Goal: Task Accomplishment & Management: Manage account settings

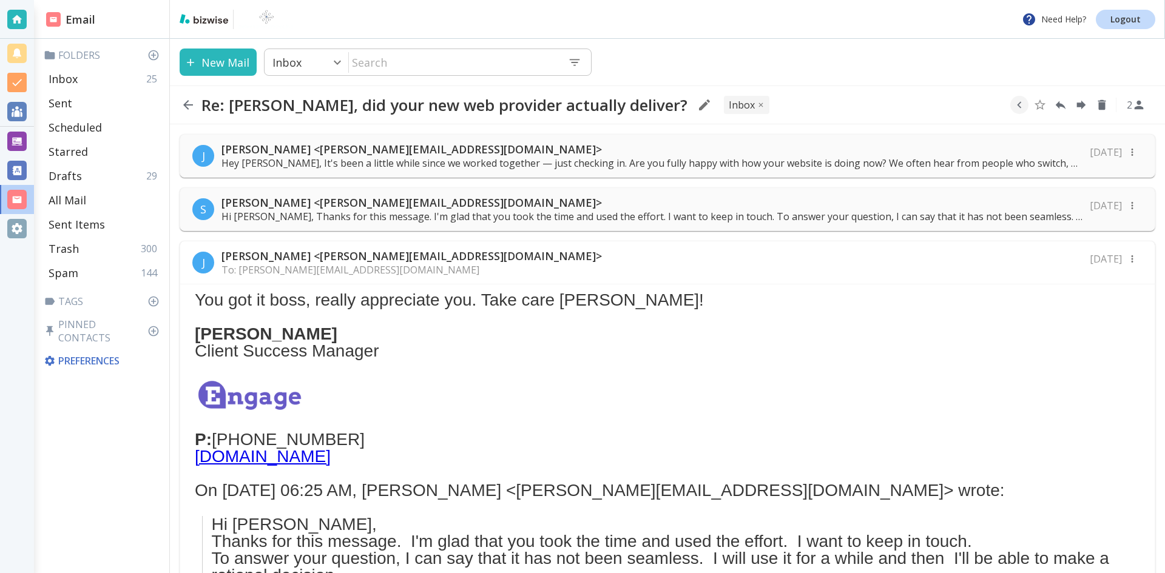
scroll to position [396, 0]
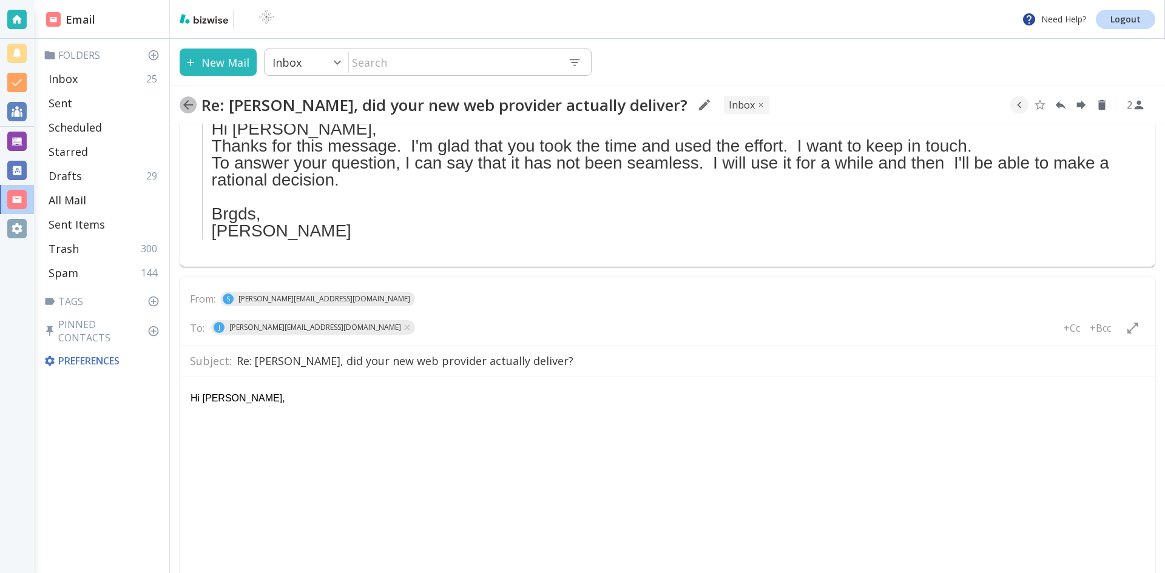
click at [186, 104] on icon "button" at bounding box center [188, 105] width 15 height 15
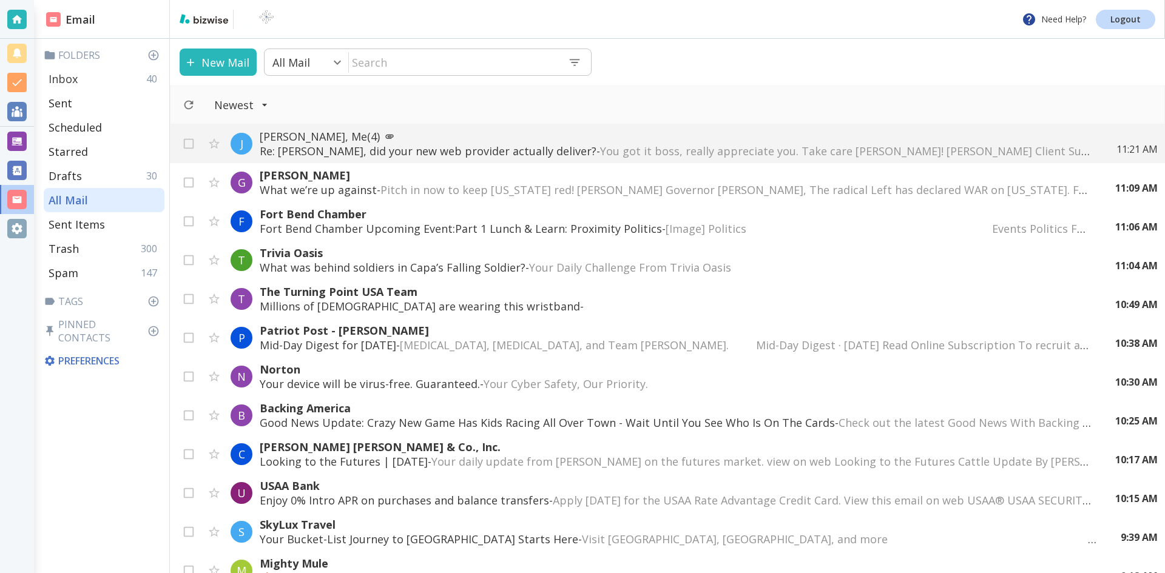
click at [67, 75] on p "Inbox" at bounding box center [63, 79] width 29 height 15
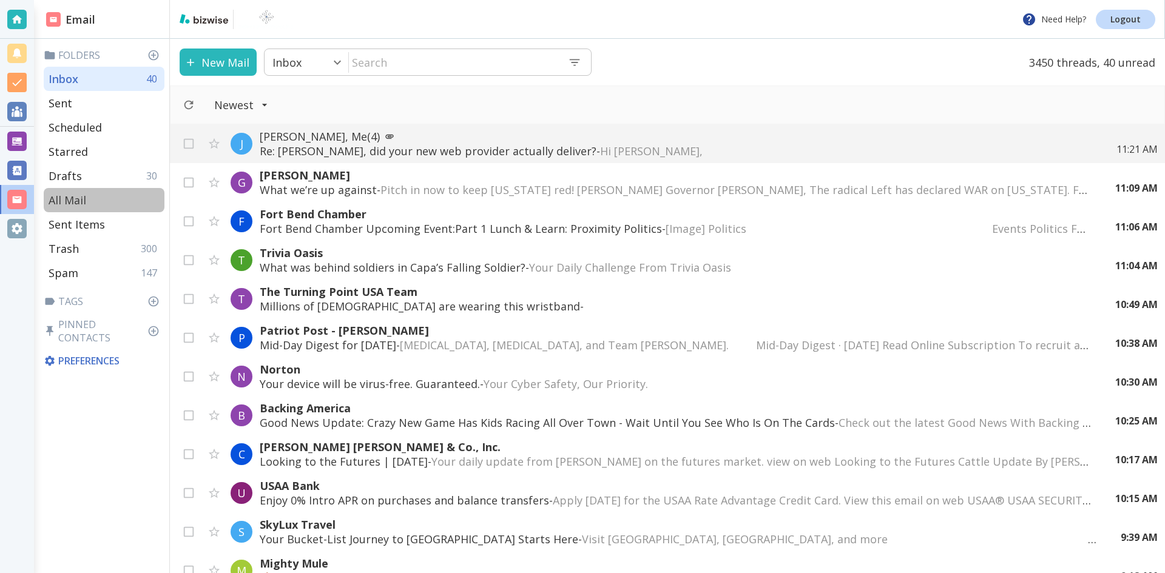
click at [67, 197] on p "All Mail" at bounding box center [68, 200] width 38 height 15
type input "5"
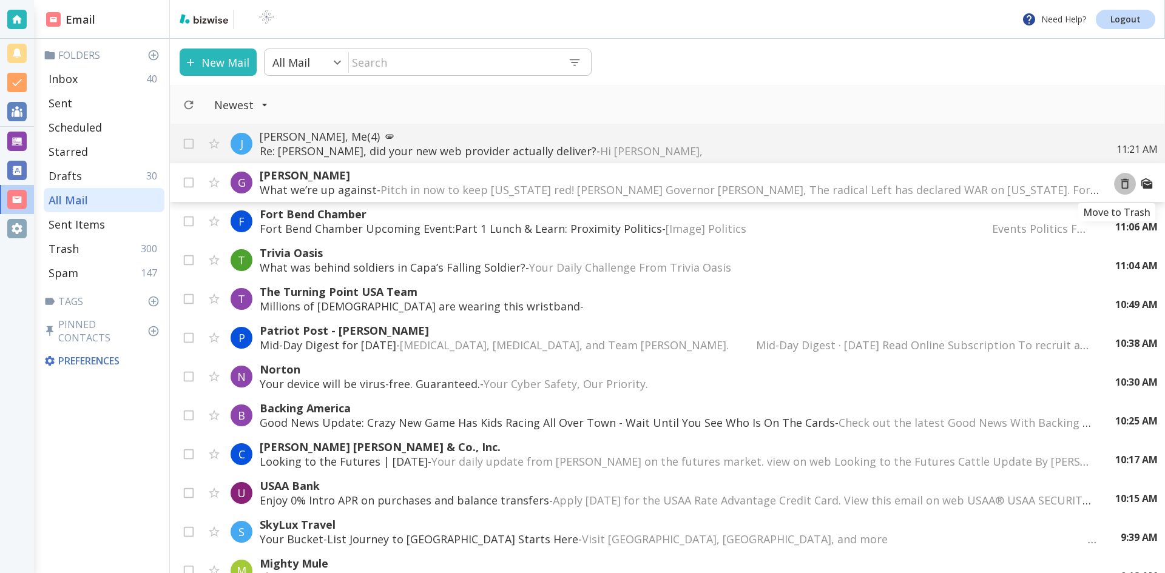
click at [1118, 184] on icon "Move to Trash" at bounding box center [1124, 183] width 13 height 13
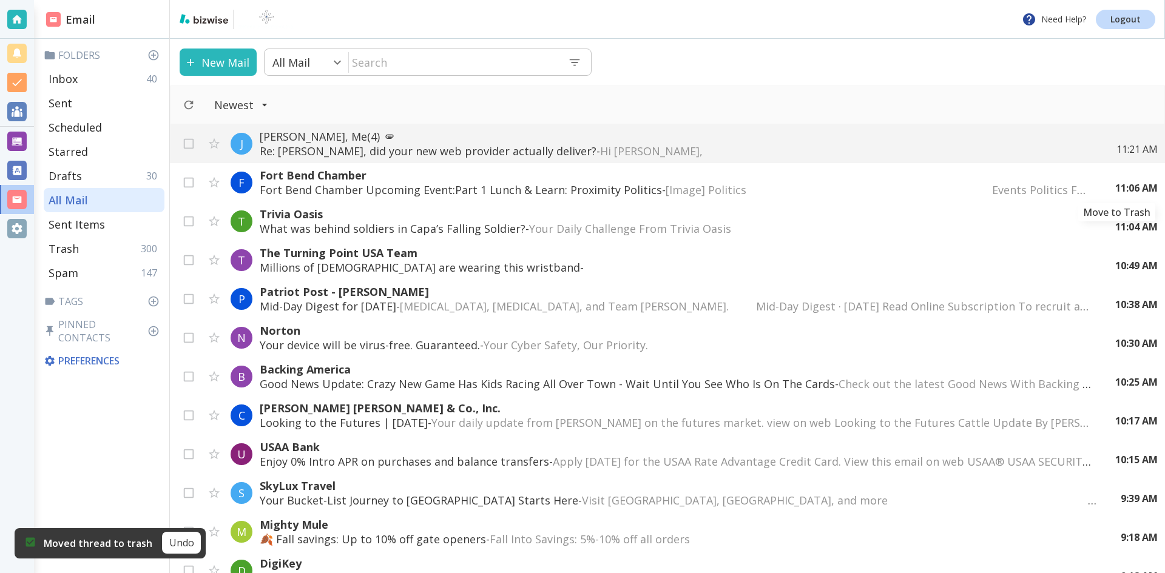
click at [0, 0] on icon "Move to Trash" at bounding box center [0, 0] width 0 height 0
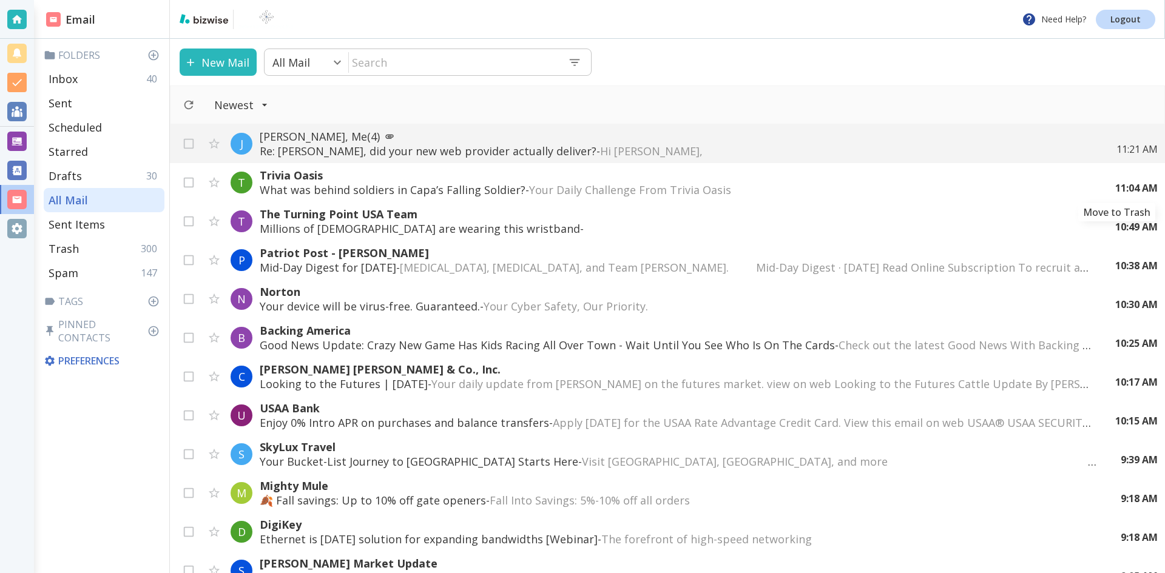
click at [0, 0] on icon "Move to Trash" at bounding box center [0, 0] width 0 height 0
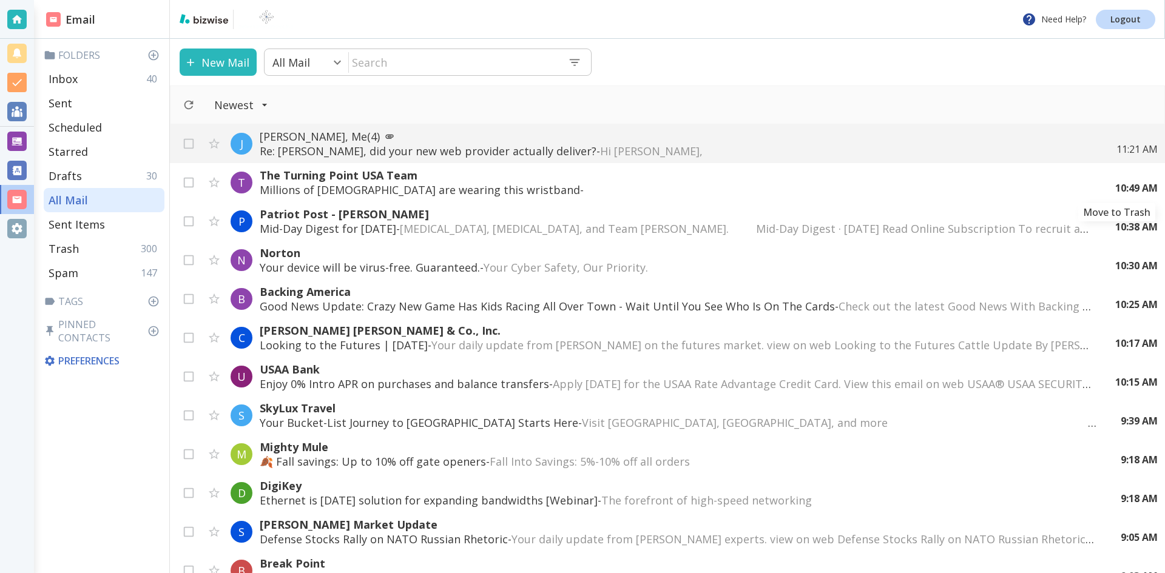
click at [1117, 184] on div "10:49 AM" at bounding box center [1132, 187] width 52 height 13
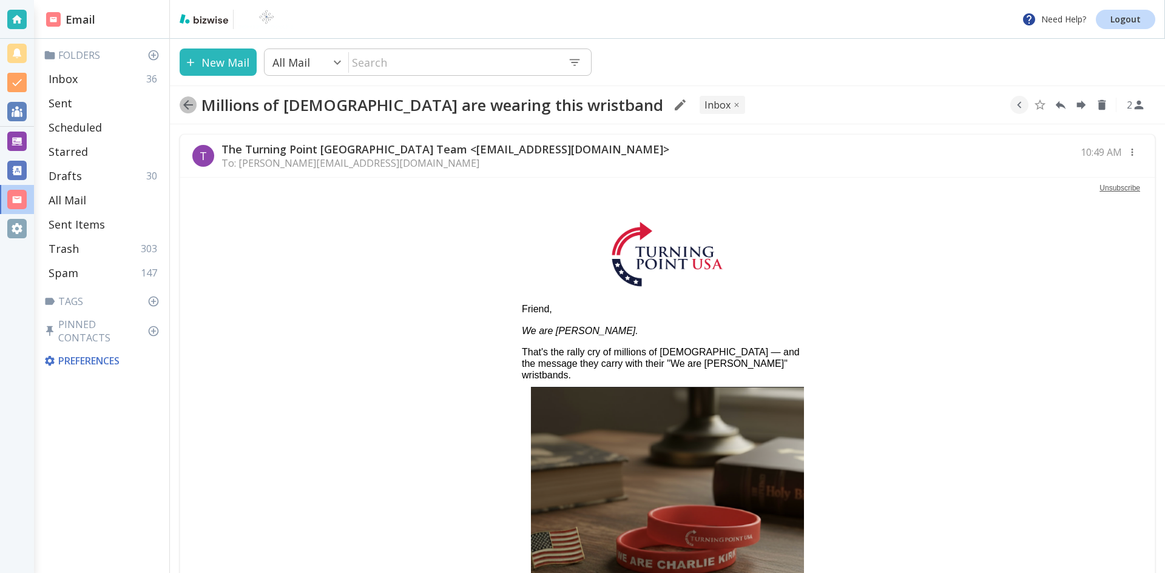
click at [187, 103] on icon "button" at bounding box center [188, 105] width 10 height 10
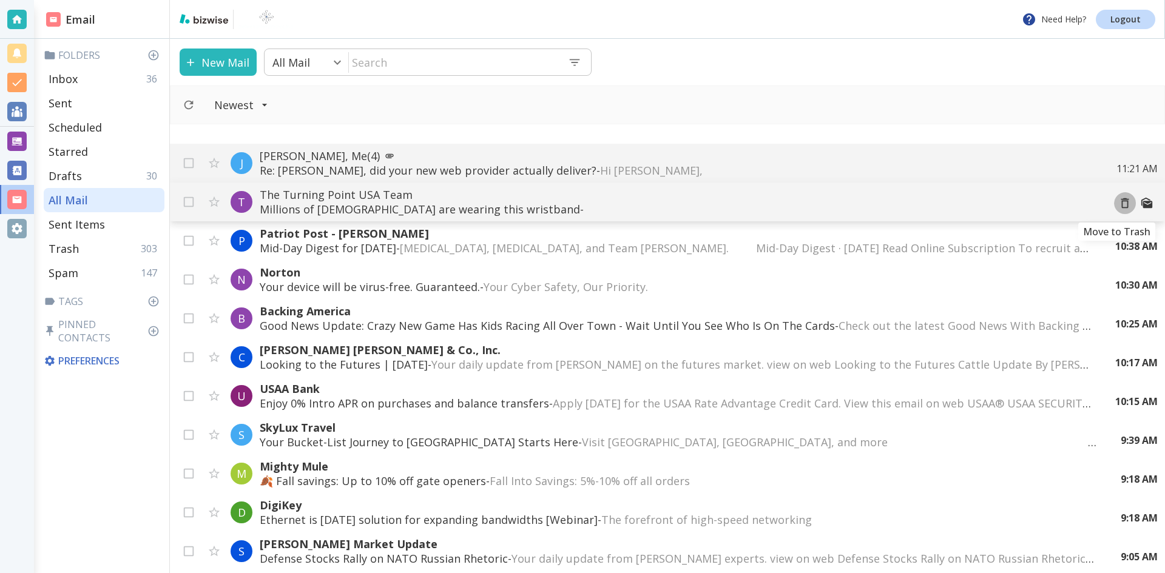
click at [1118, 202] on icon "Move to Trash" at bounding box center [1124, 203] width 13 height 13
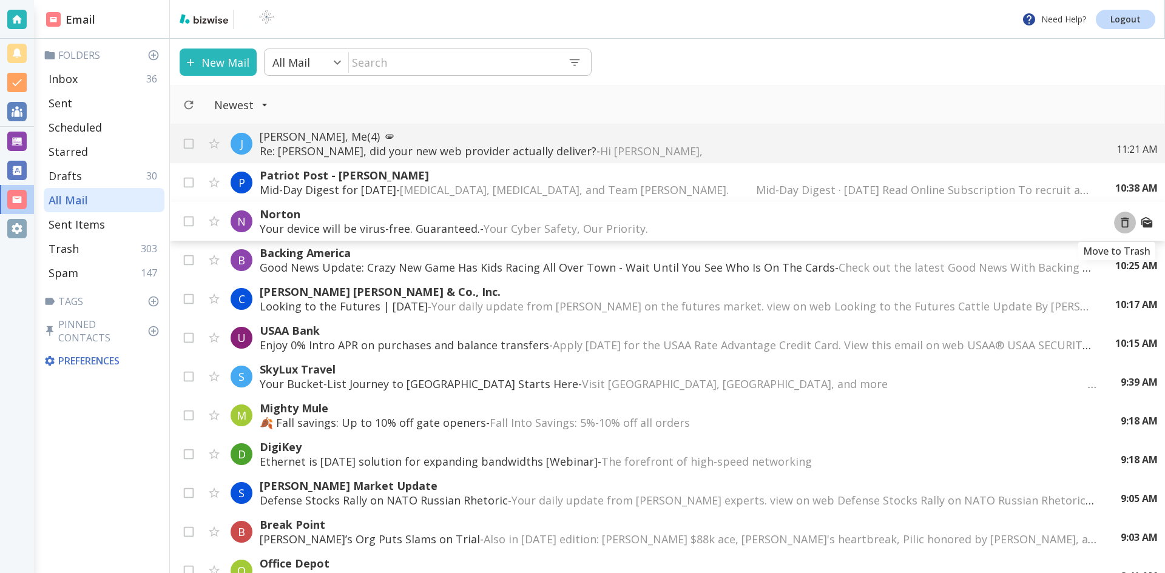
click at [1118, 222] on icon "Move to Trash" at bounding box center [1124, 222] width 13 height 13
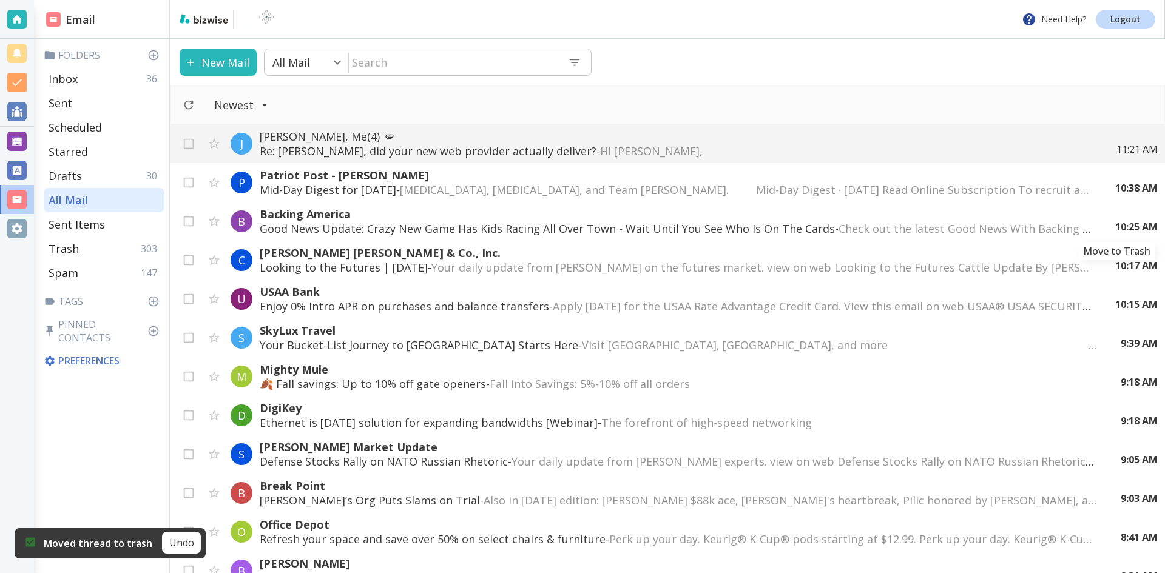
click at [0, 0] on icon "Move to Trash" at bounding box center [0, 0] width 0 height 0
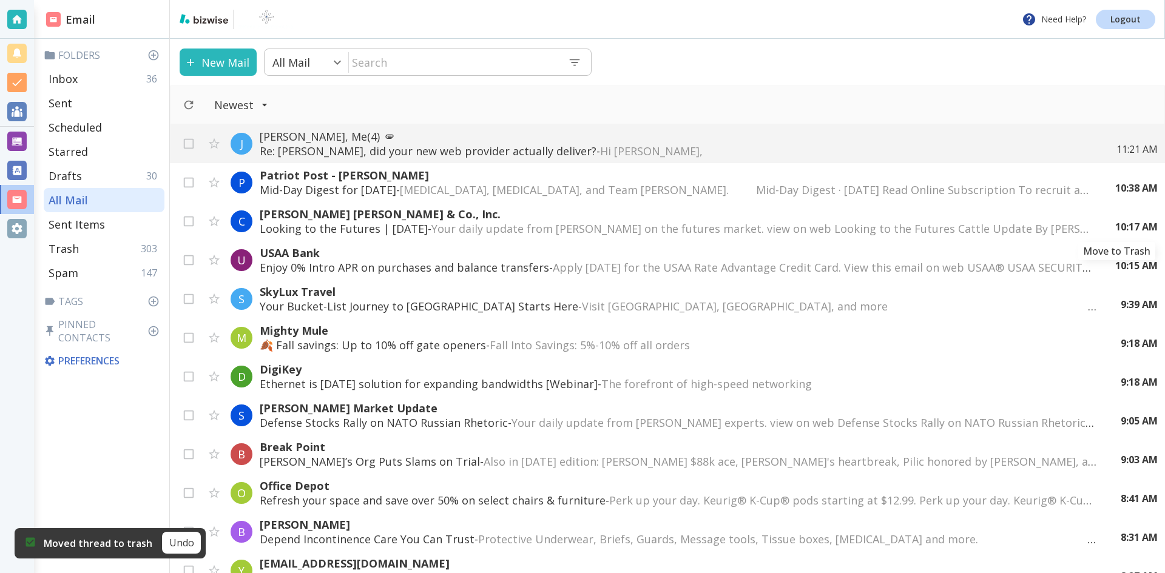
click at [0, 0] on icon "Move to Trash" at bounding box center [0, 0] width 0 height 0
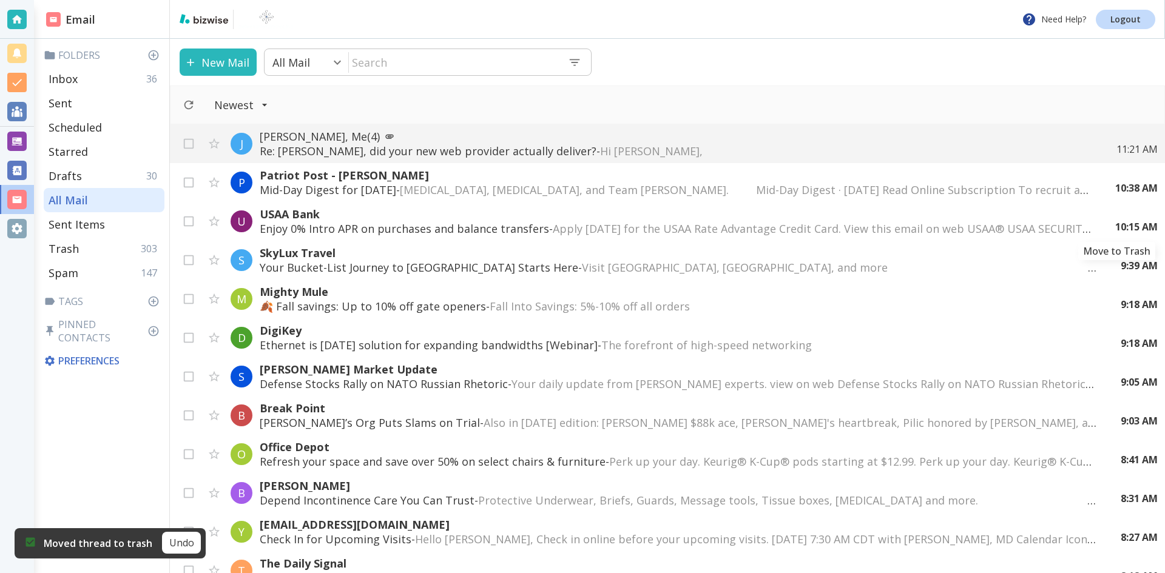
click at [0, 0] on icon "Move to Trash" at bounding box center [0, 0] width 0 height 0
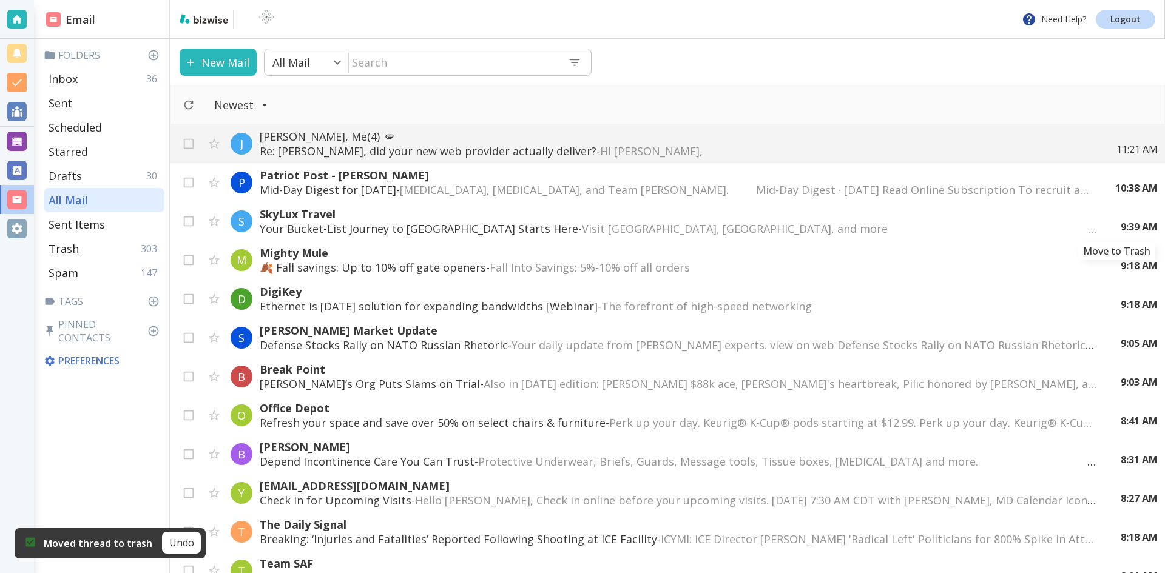
click at [0, 0] on icon "Move to Trash" at bounding box center [0, 0] width 0 height 0
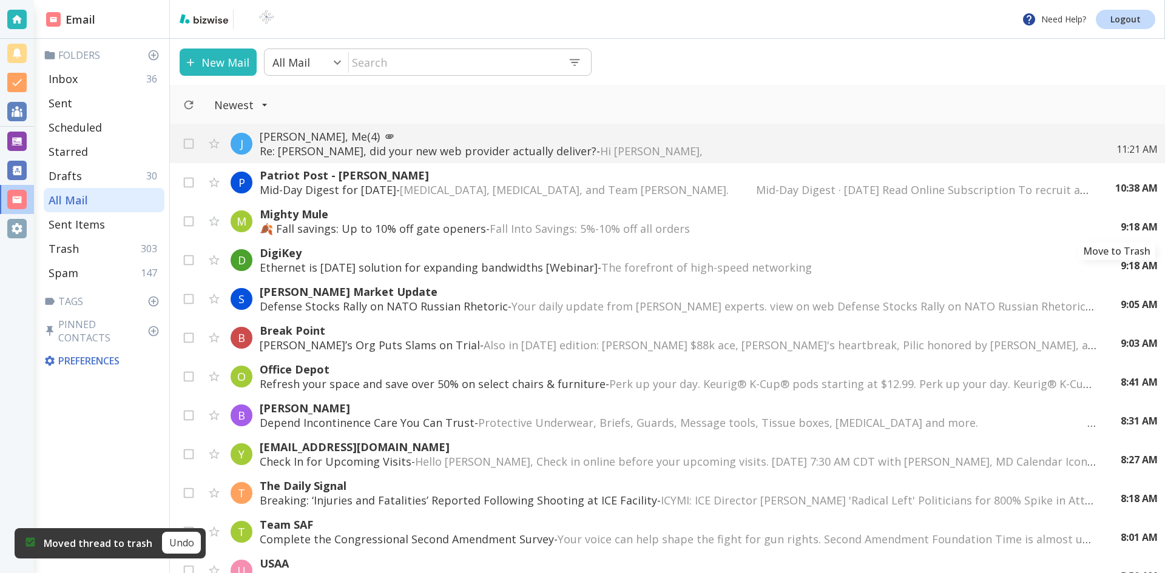
click at [0, 0] on icon "Move to Trash" at bounding box center [0, 0] width 0 height 0
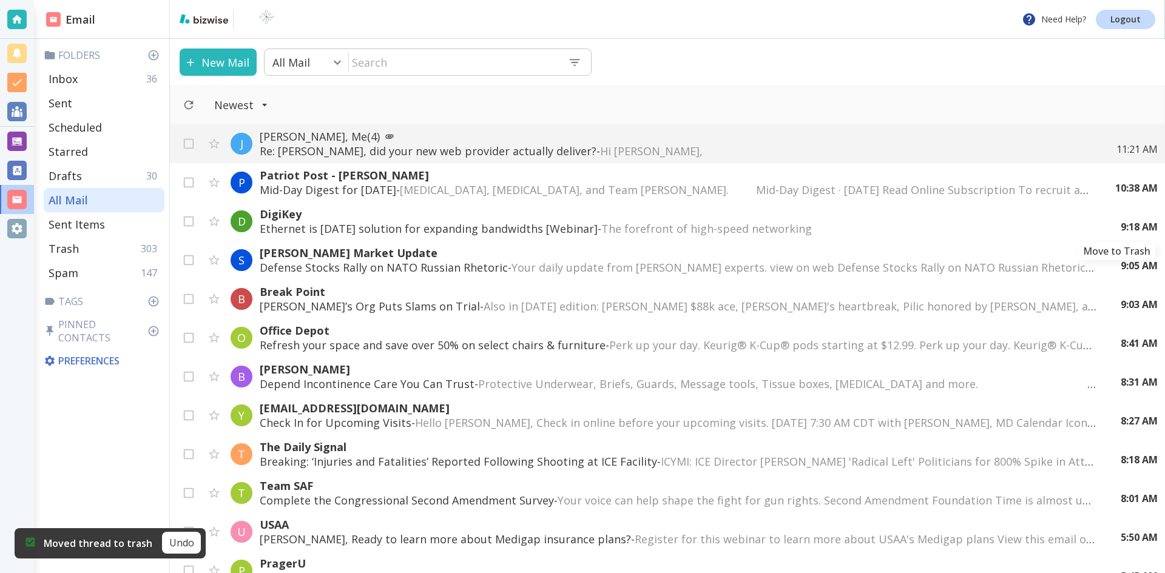
click at [0, 0] on icon "Move to Trash" at bounding box center [0, 0] width 0 height 0
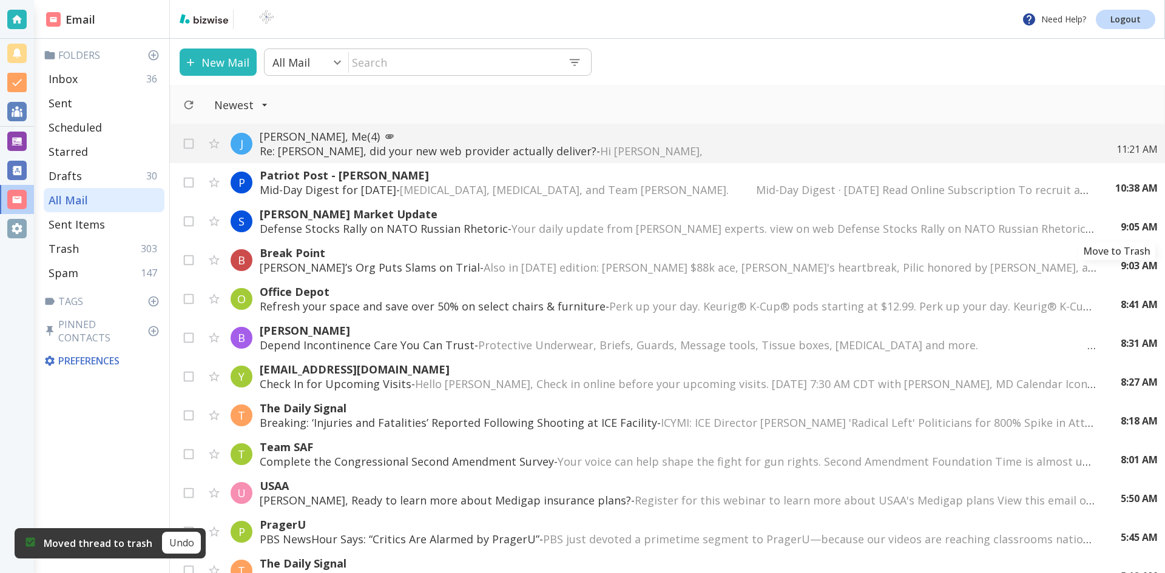
click at [0, 0] on icon "Move to Trash" at bounding box center [0, 0] width 0 height 0
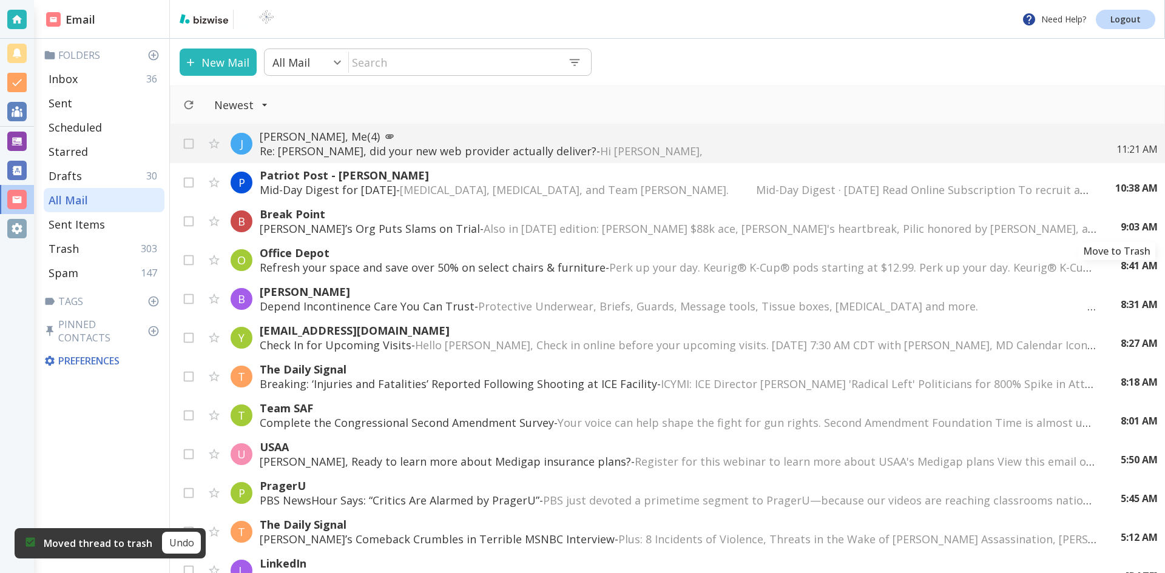
click at [0, 0] on icon "Move to Trash" at bounding box center [0, 0] width 0 height 0
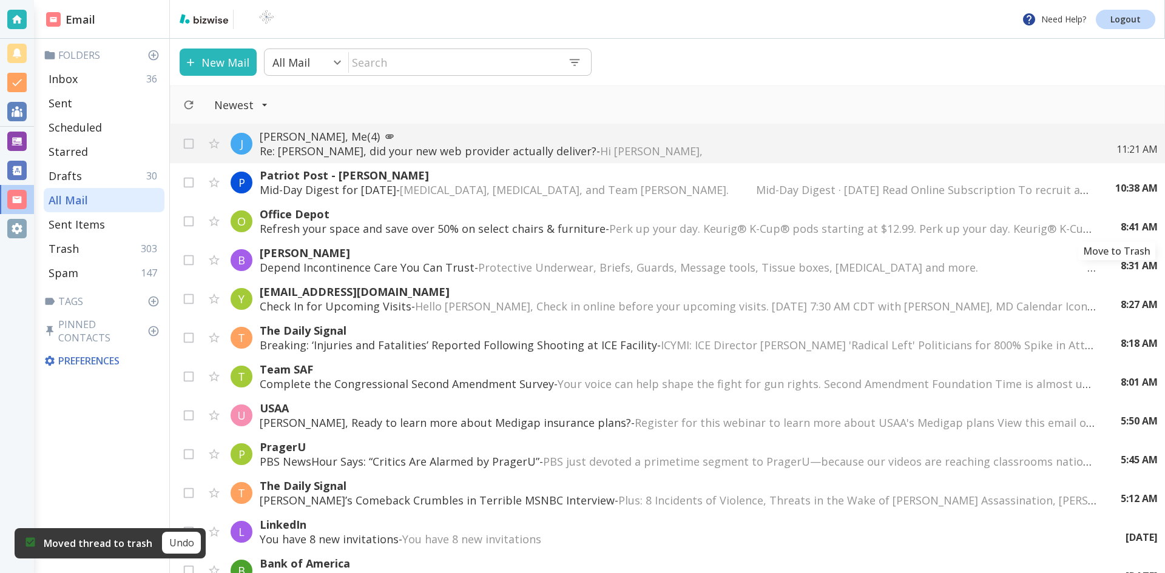
click at [0, 0] on icon "Move to Trash" at bounding box center [0, 0] width 0 height 0
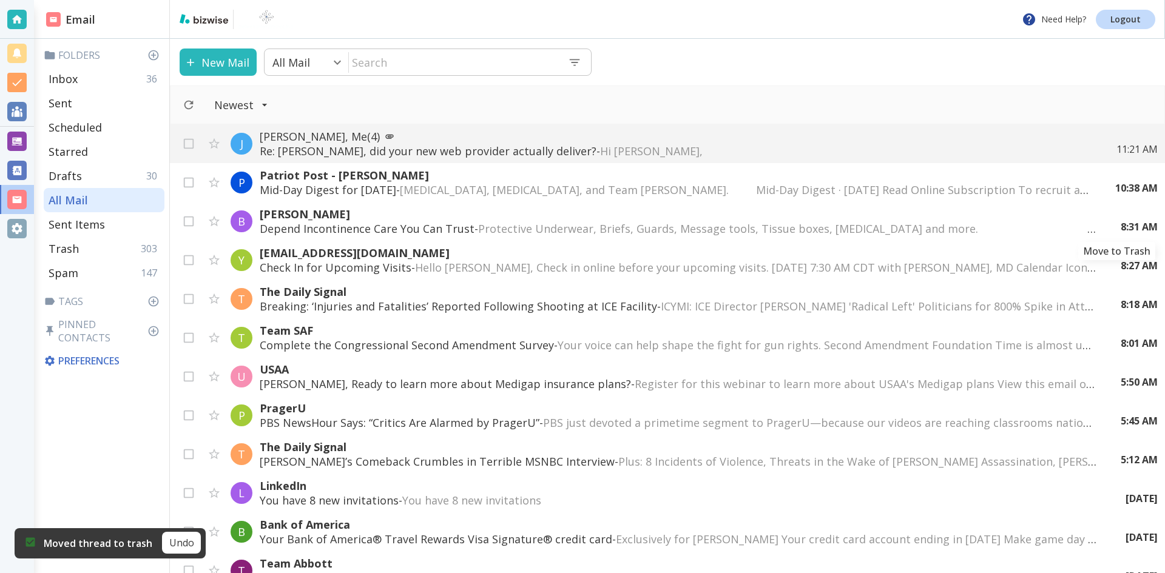
click at [0, 0] on icon "Move to Trash" at bounding box center [0, 0] width 0 height 0
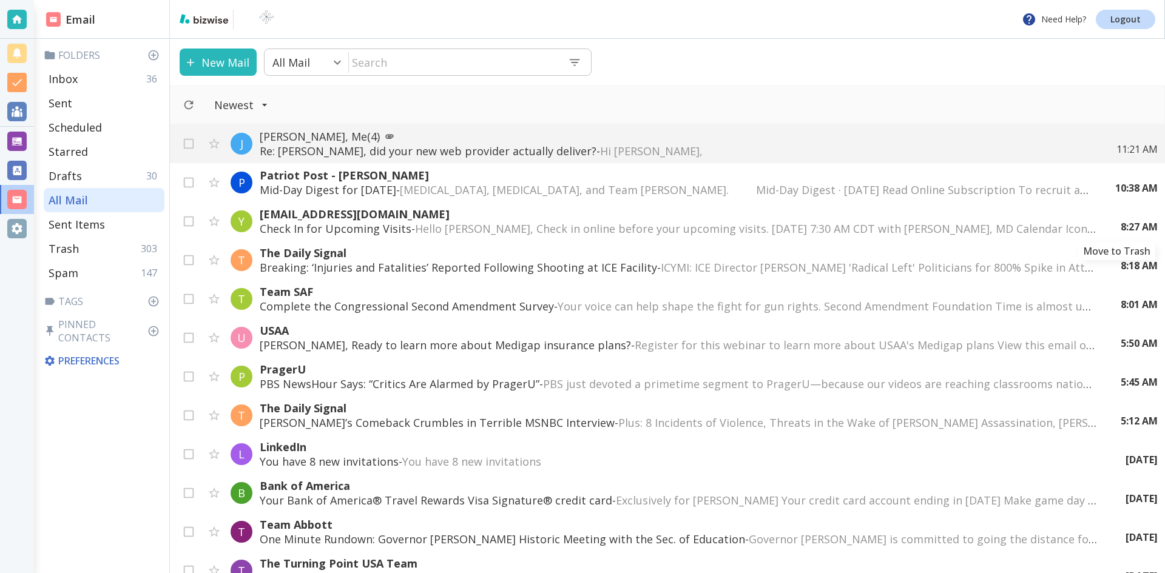
click at [0, 0] on icon "Move to Trash" at bounding box center [0, 0] width 0 height 0
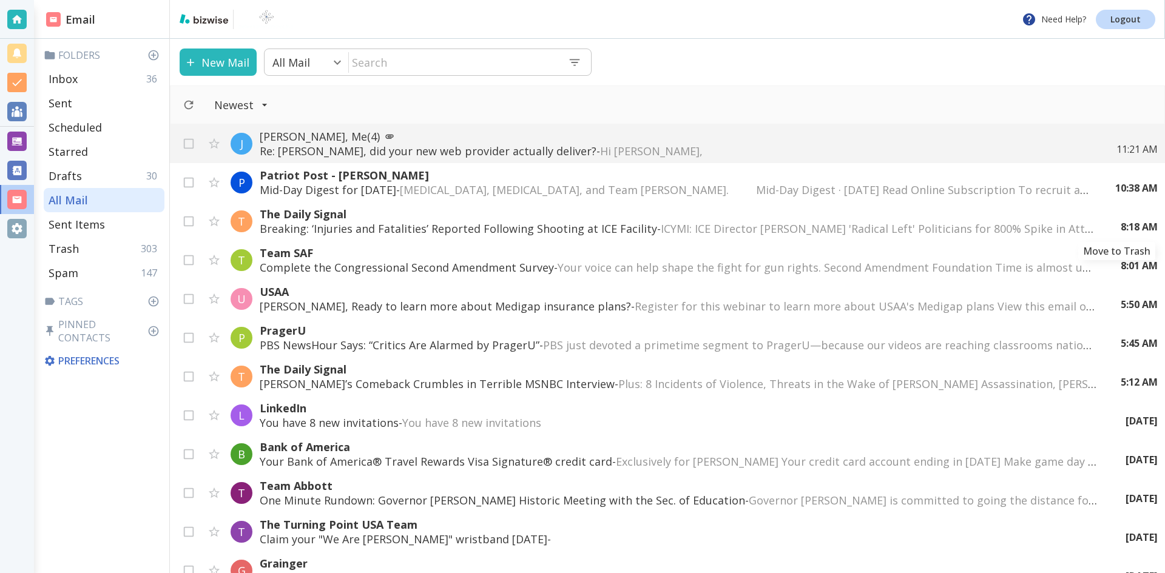
click at [0, 0] on icon "Move to Trash" at bounding box center [0, 0] width 0 height 0
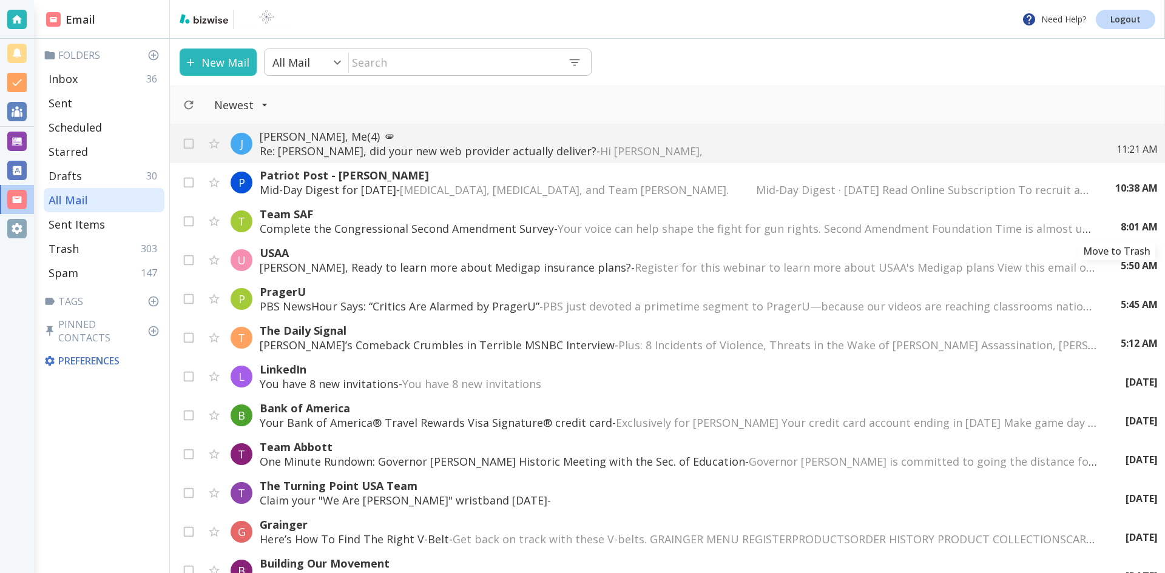
click at [0, 0] on icon "Move to Trash" at bounding box center [0, 0] width 0 height 0
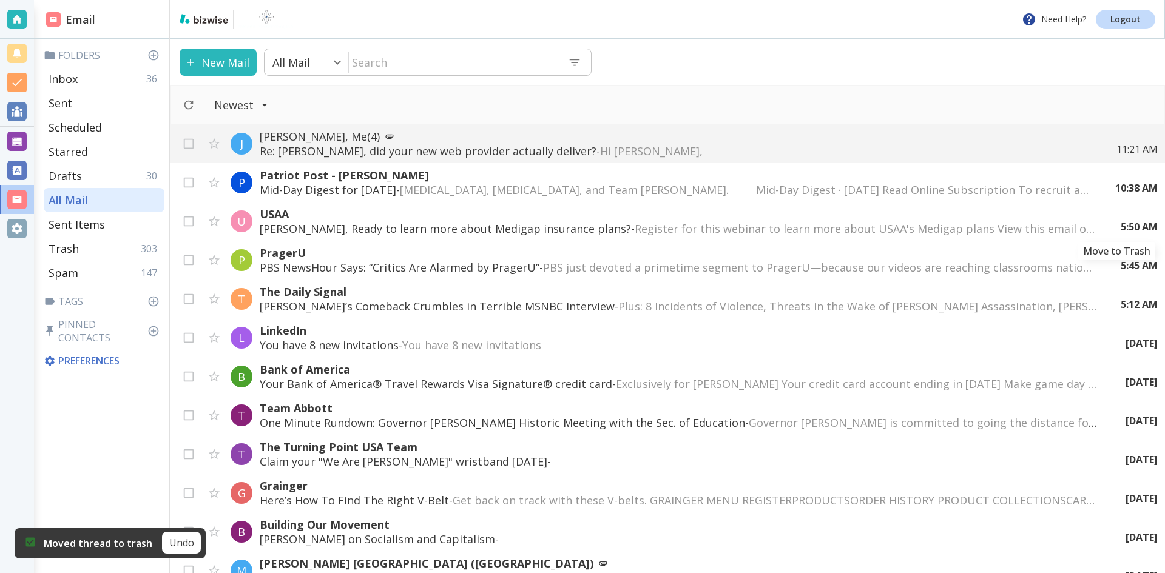
click at [0, 0] on icon "Move to Trash" at bounding box center [0, 0] width 0 height 0
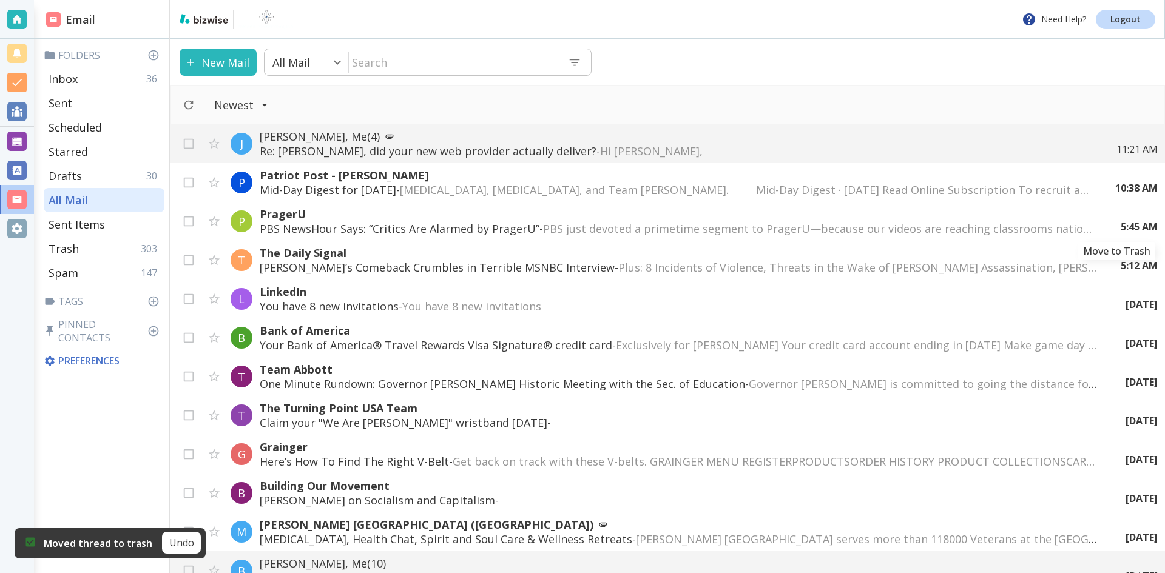
click at [0, 0] on icon "Move to Trash" at bounding box center [0, 0] width 0 height 0
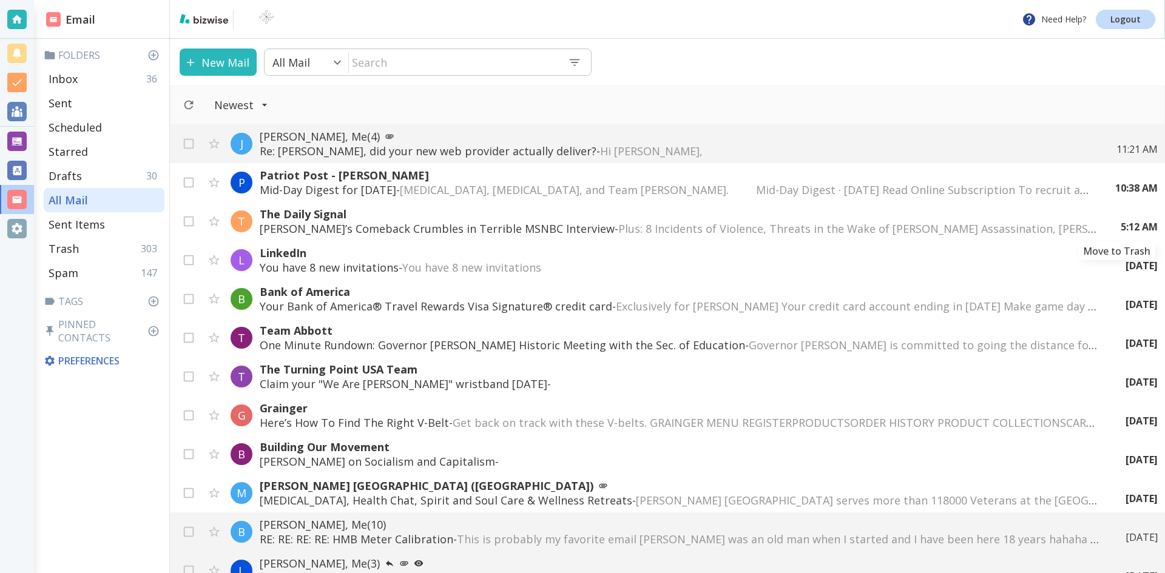
click at [0, 0] on icon "Move to Trash" at bounding box center [0, 0] width 0 height 0
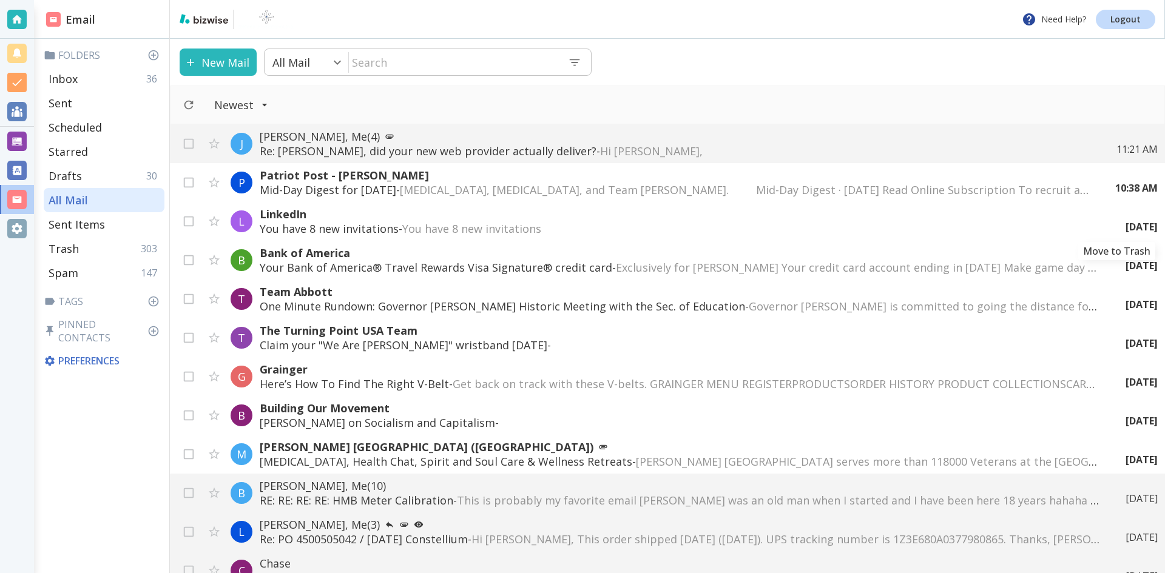
click at [0, 0] on icon "Move to Trash" at bounding box center [0, 0] width 0 height 0
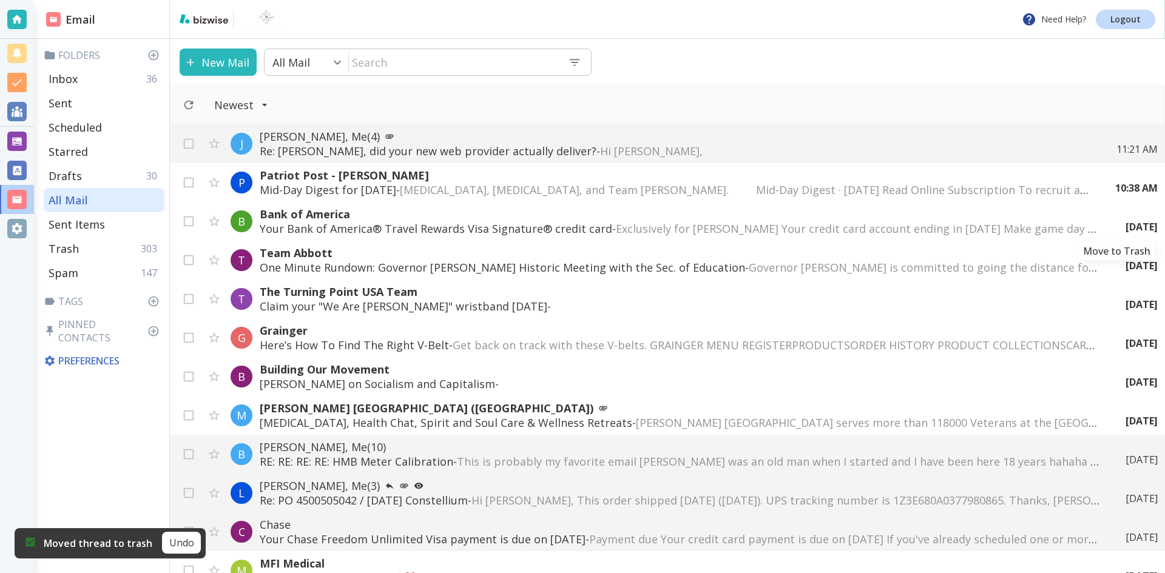
click at [0, 0] on icon "Move to Trash" at bounding box center [0, 0] width 0 height 0
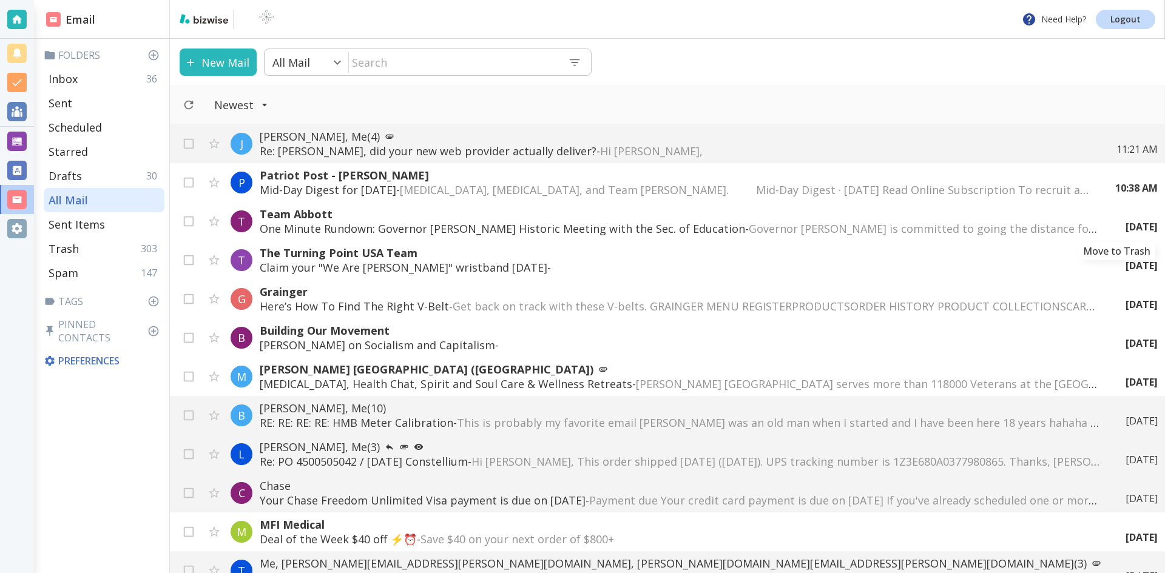
click at [0, 0] on icon "Move to Trash" at bounding box center [0, 0] width 0 height 0
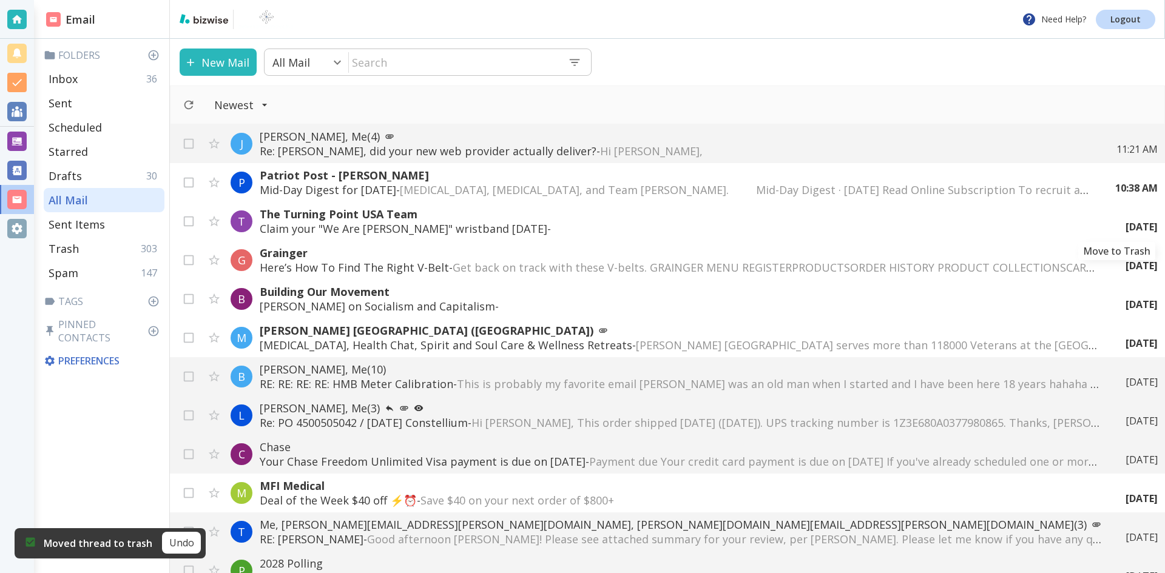
click at [0, 0] on icon "Move to Trash" at bounding box center [0, 0] width 0 height 0
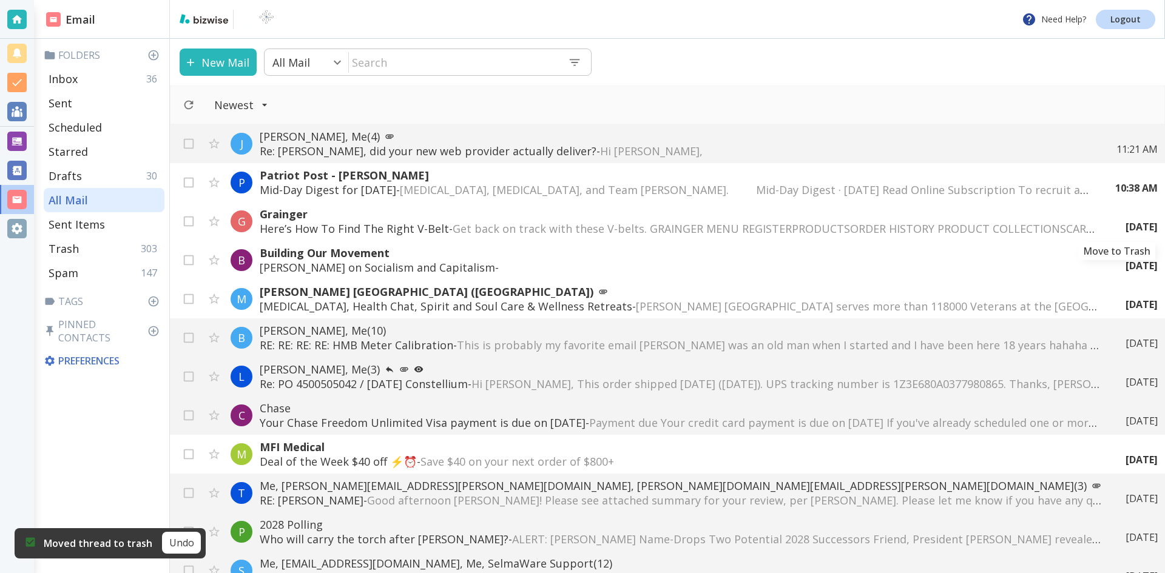
click at [0, 0] on icon "Move to Trash" at bounding box center [0, 0] width 0 height 0
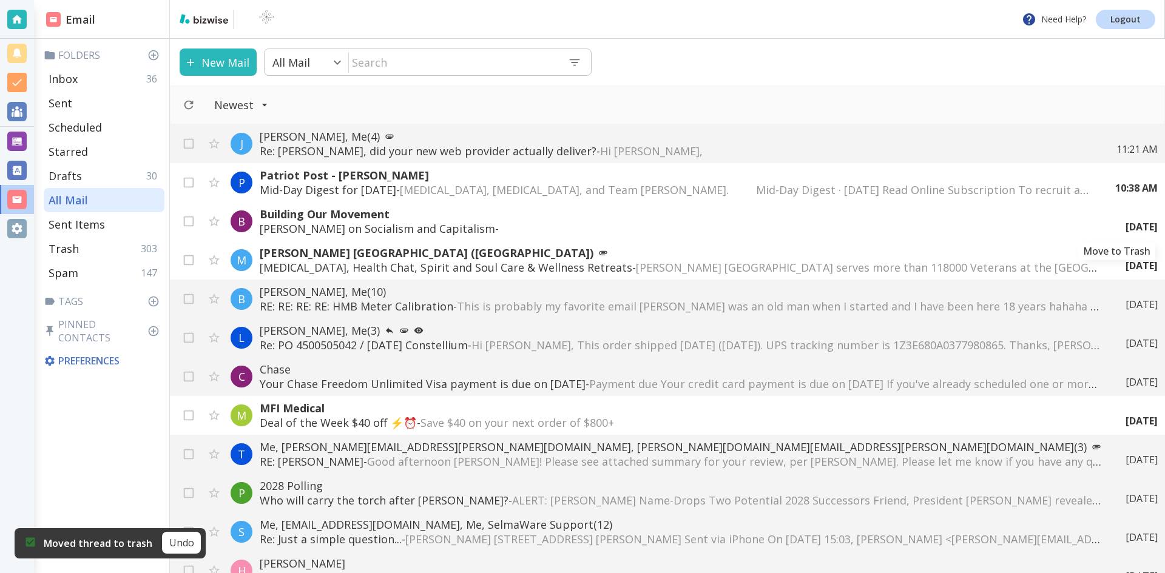
click at [0, 0] on icon "Move to Trash" at bounding box center [0, 0] width 0 height 0
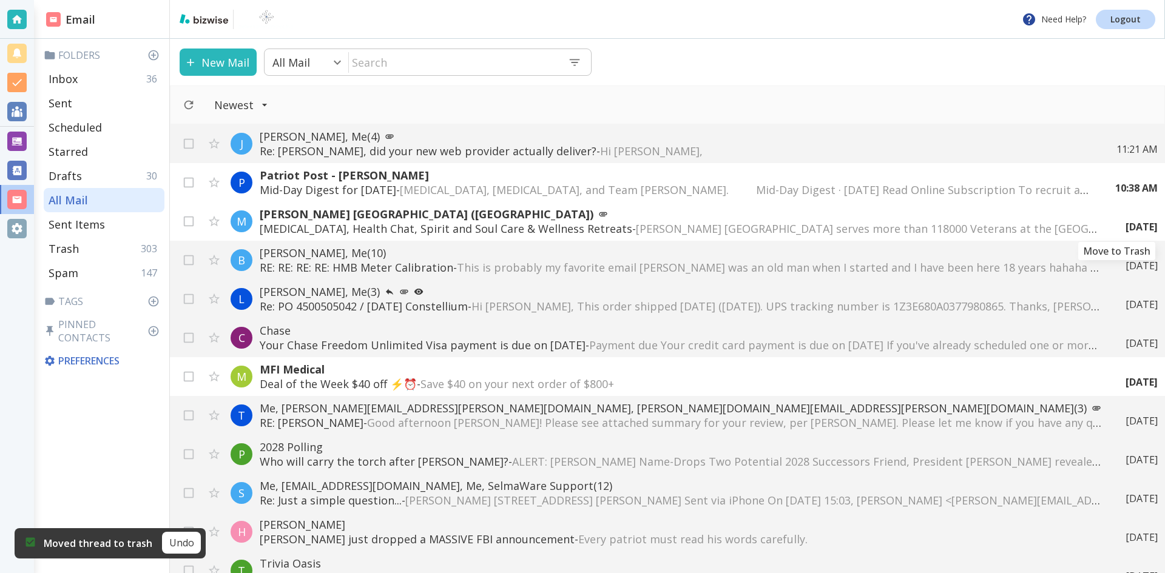
click at [0, 0] on icon "Move to Trash" at bounding box center [0, 0] width 0 height 0
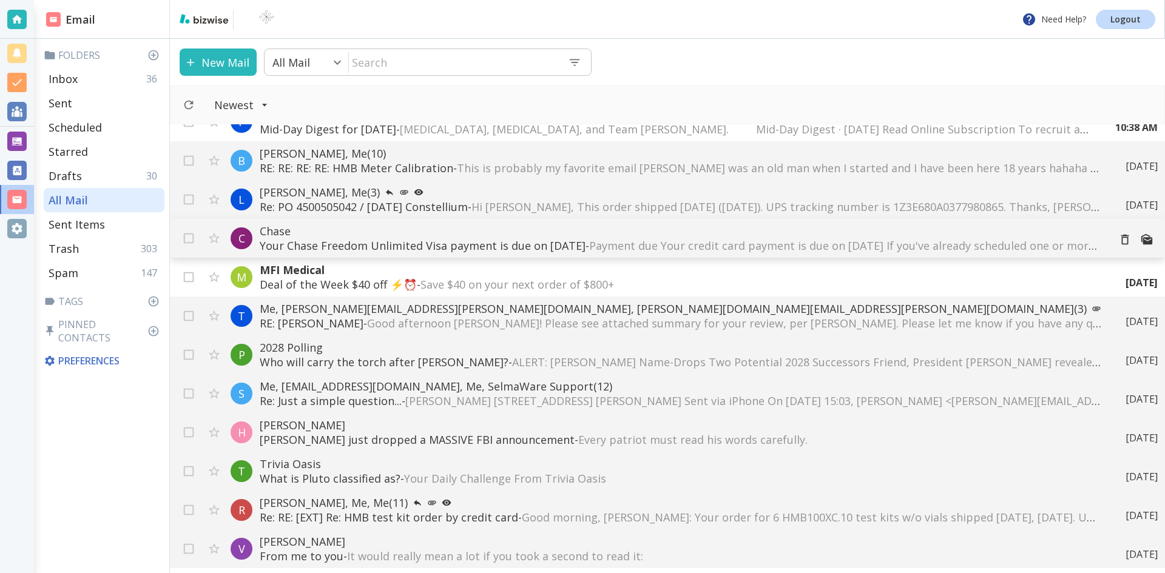
scroll to position [121, 0]
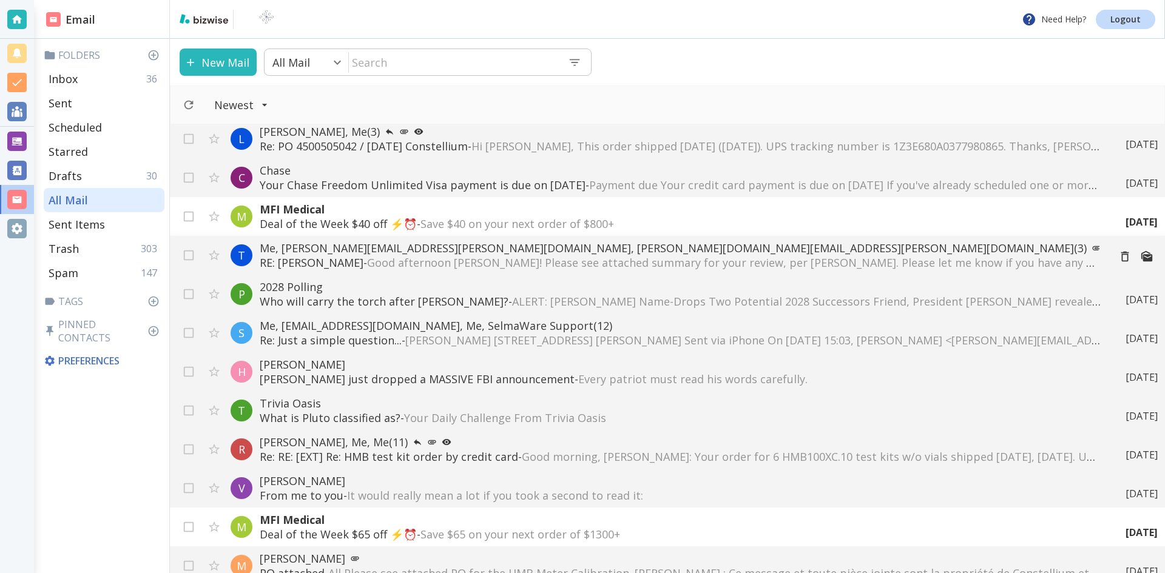
click at [504, 259] on span "Good afternoon [PERSON_NAME]! Please see attached summary for your review, per …" at bounding box center [954, 262] width 1174 height 15
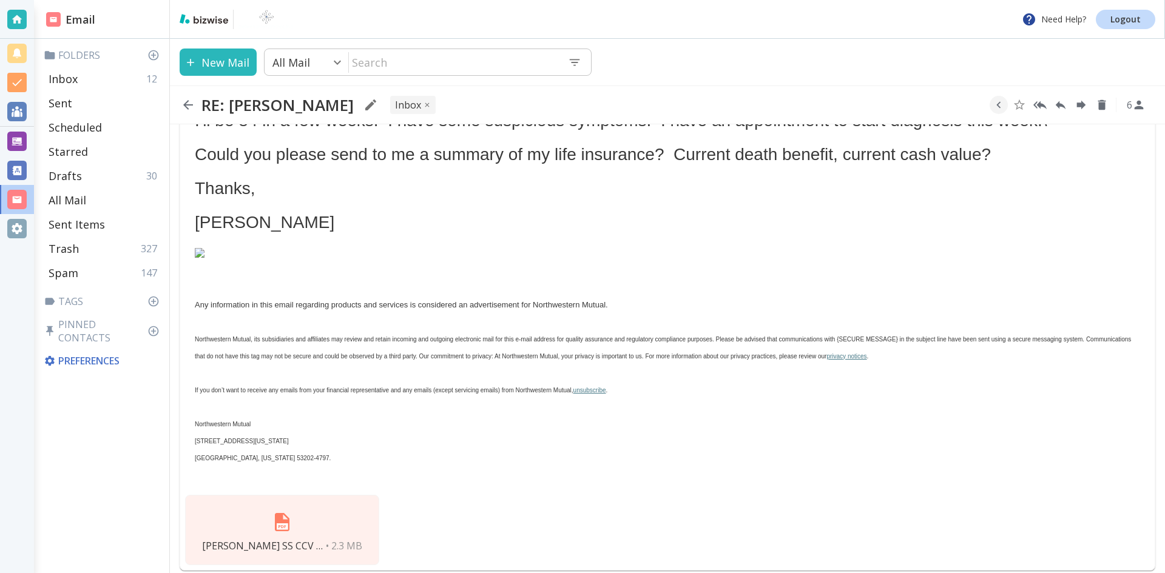
scroll to position [972, 0]
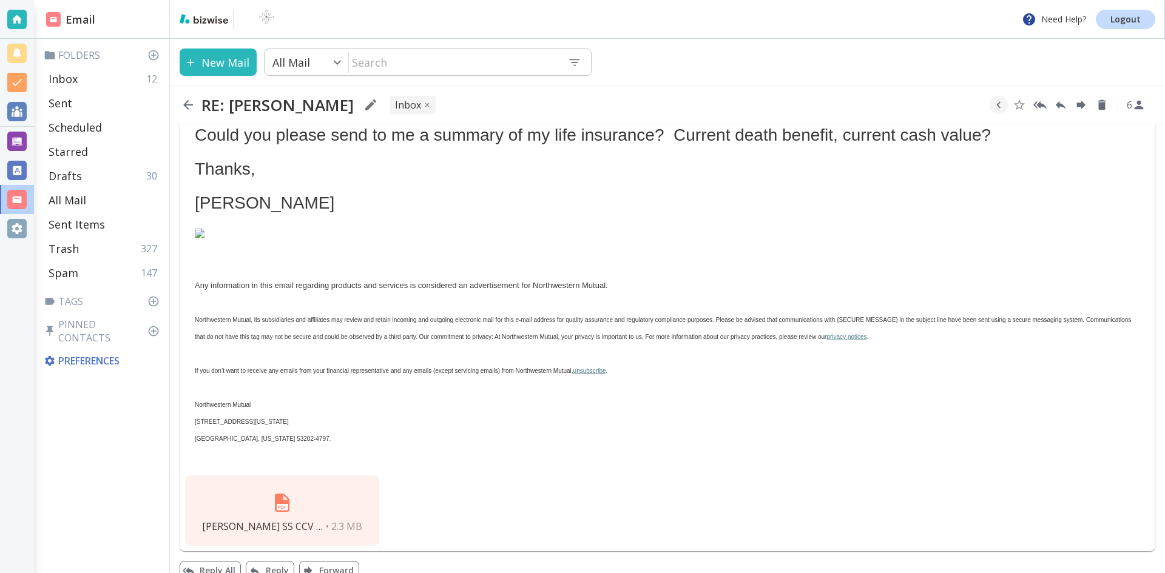
click at [279, 489] on img at bounding box center [282, 503] width 29 height 29
